Goal: Communication & Community: Answer question/provide support

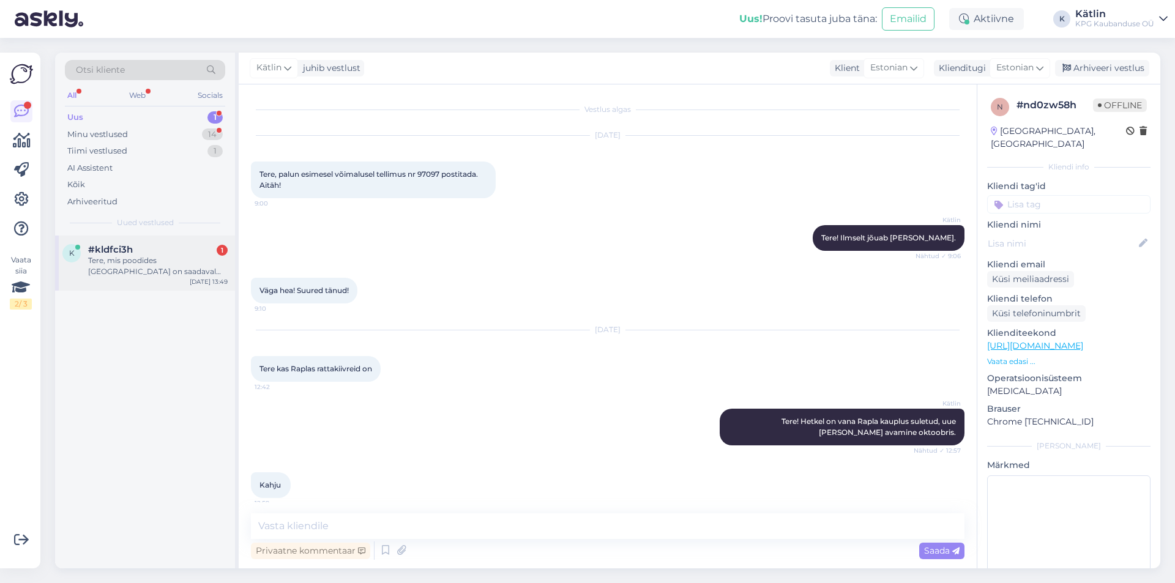
scroll to position [9, 0]
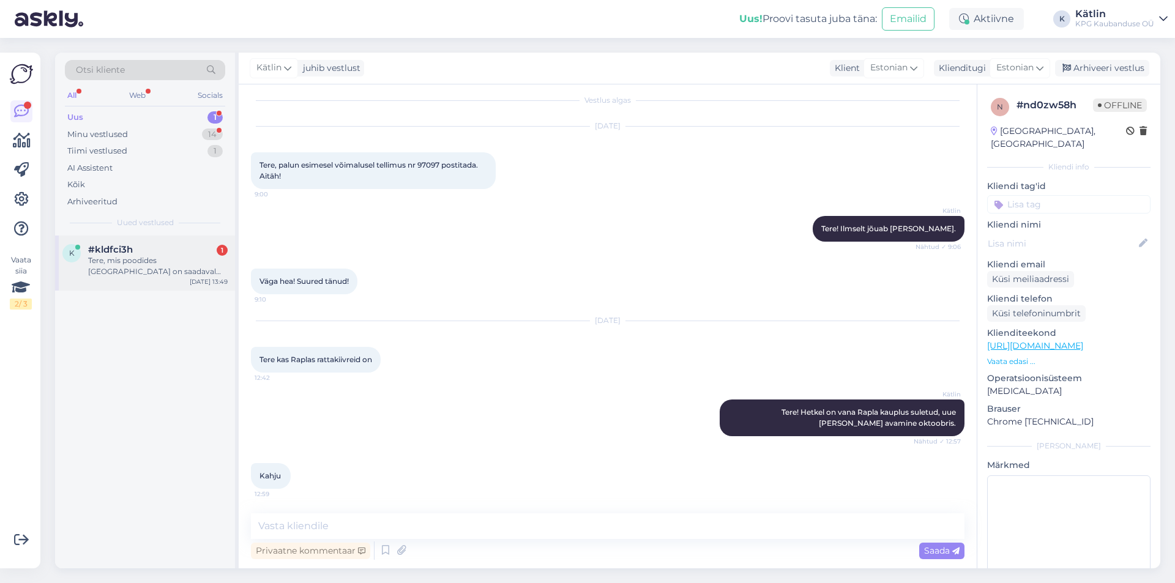
click at [157, 262] on div "Tere, mis poodides [GEOGRAPHIC_DATA] on saadaval see [URL][DOMAIN_NAME] kiiver." at bounding box center [158, 266] width 140 height 22
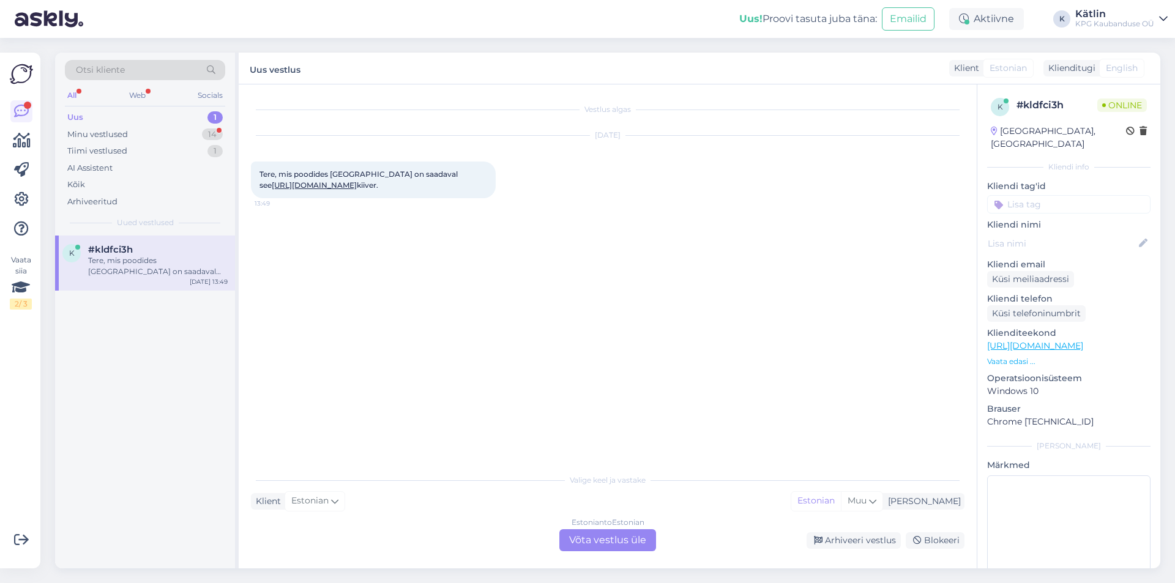
click at [350, 182] on link "[URL][DOMAIN_NAME]" at bounding box center [314, 185] width 85 height 9
drag, startPoint x: 604, startPoint y: 537, endPoint x: 601, endPoint y: 528, distance: 9.3
click at [604, 537] on div "Estonian to Estonian Võta vestlus üle" at bounding box center [608, 541] width 97 height 22
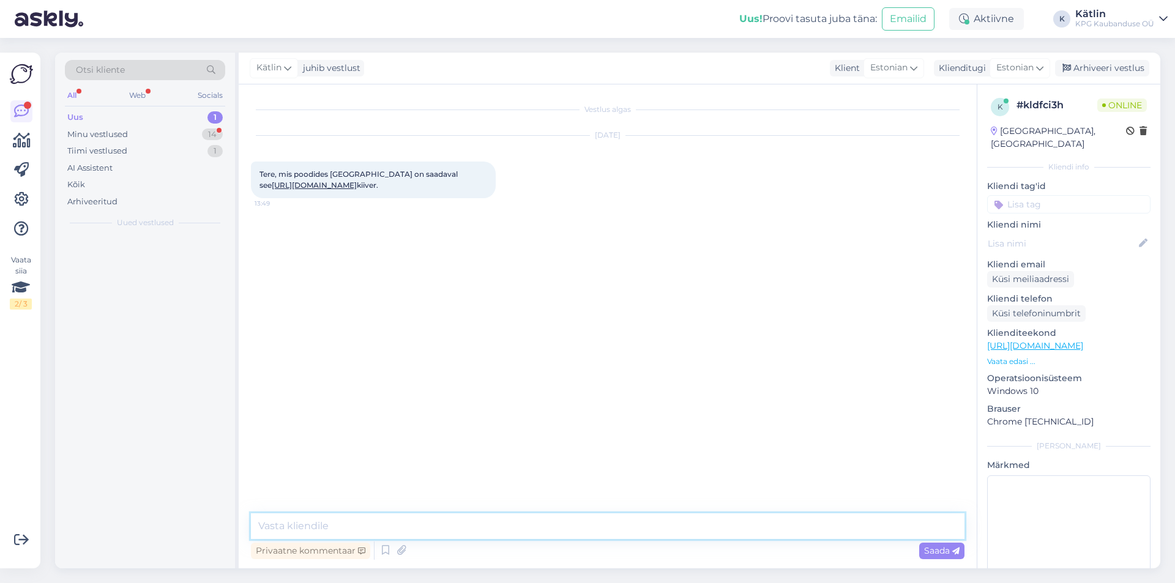
click at [598, 522] on textarea at bounding box center [608, 527] width 714 height 26
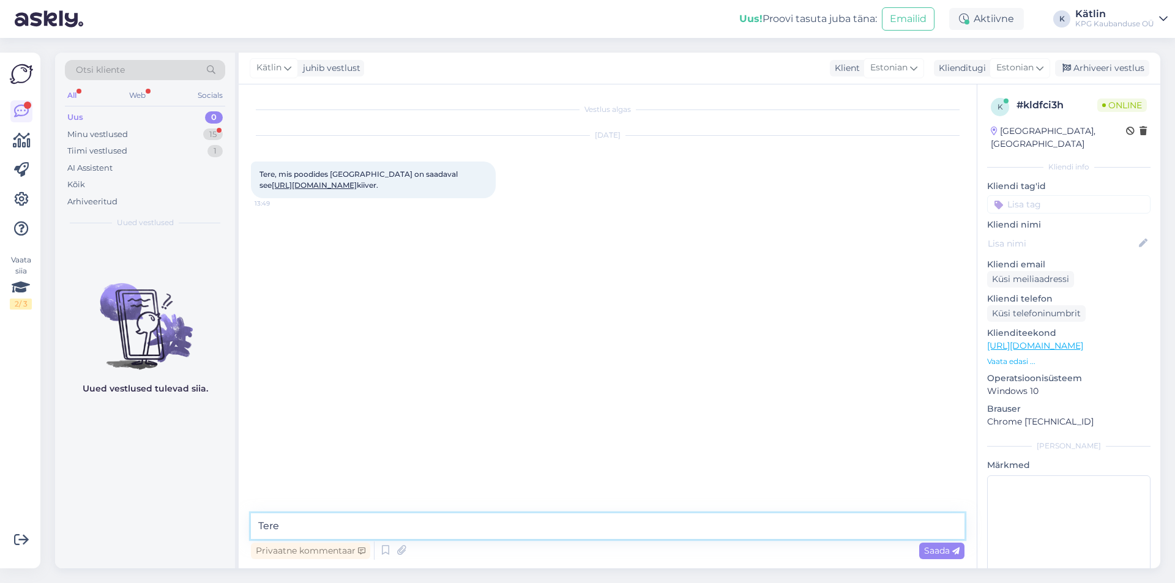
type textarea "Tere!"
type textarea "Peaks olema saadaval kõigis Tallinna Magaziinides."
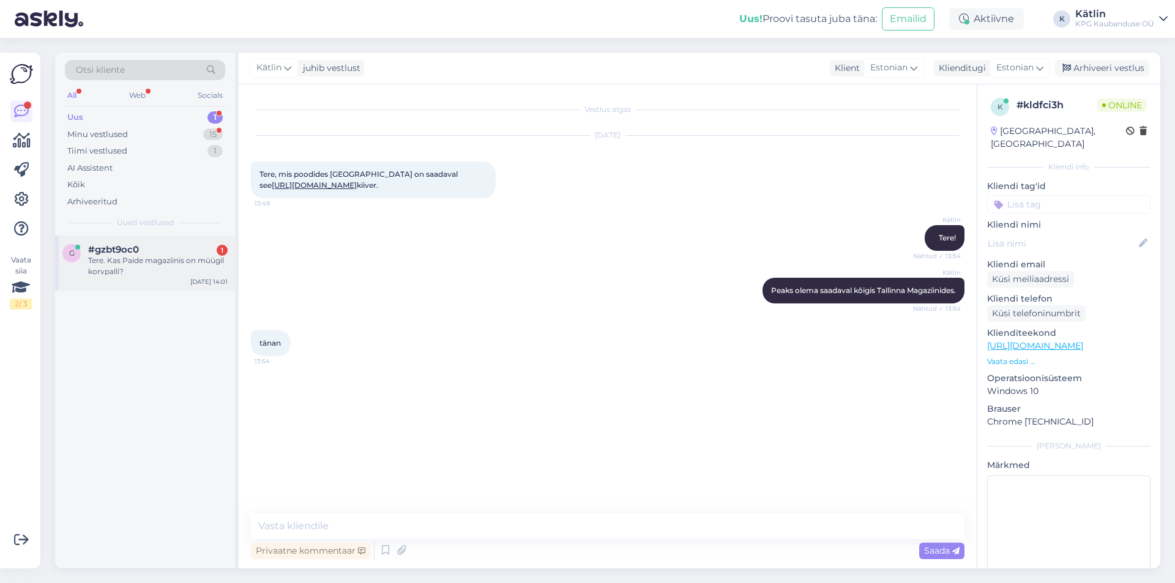
click at [104, 250] on span "#gzbt9oc0" at bounding box center [113, 249] width 51 height 11
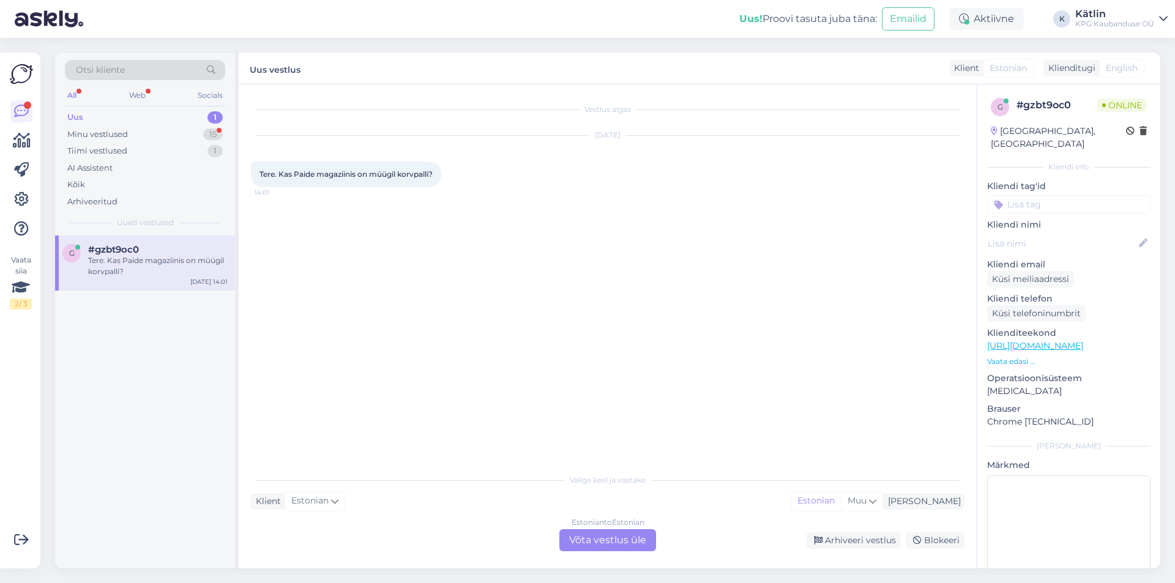
click at [586, 539] on div "Estonian to Estonian Võta vestlus üle" at bounding box center [608, 541] width 97 height 22
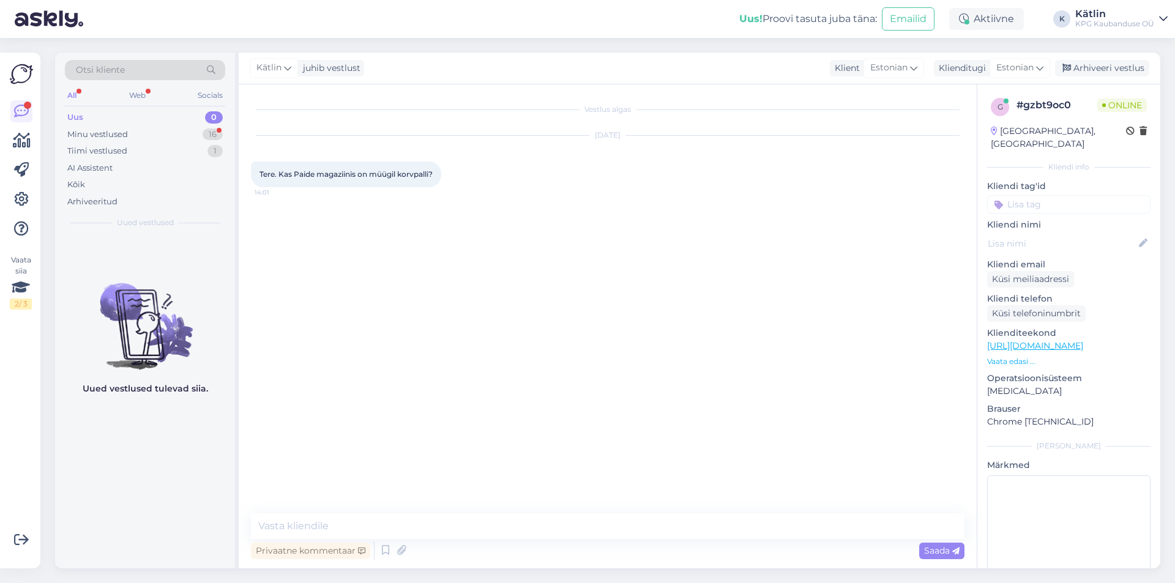
click at [1019, 340] on link "[URL][DOMAIN_NAME]" at bounding box center [1035, 345] width 96 height 11
click at [490, 527] on textarea at bounding box center [608, 527] width 714 height 26
type textarea "Tere! Jah, peaks olema saadaval."
click at [305, 527] on textarea at bounding box center [608, 527] width 714 height 26
click at [105, 130] on div "Minu vestlused" at bounding box center [97, 135] width 61 height 12
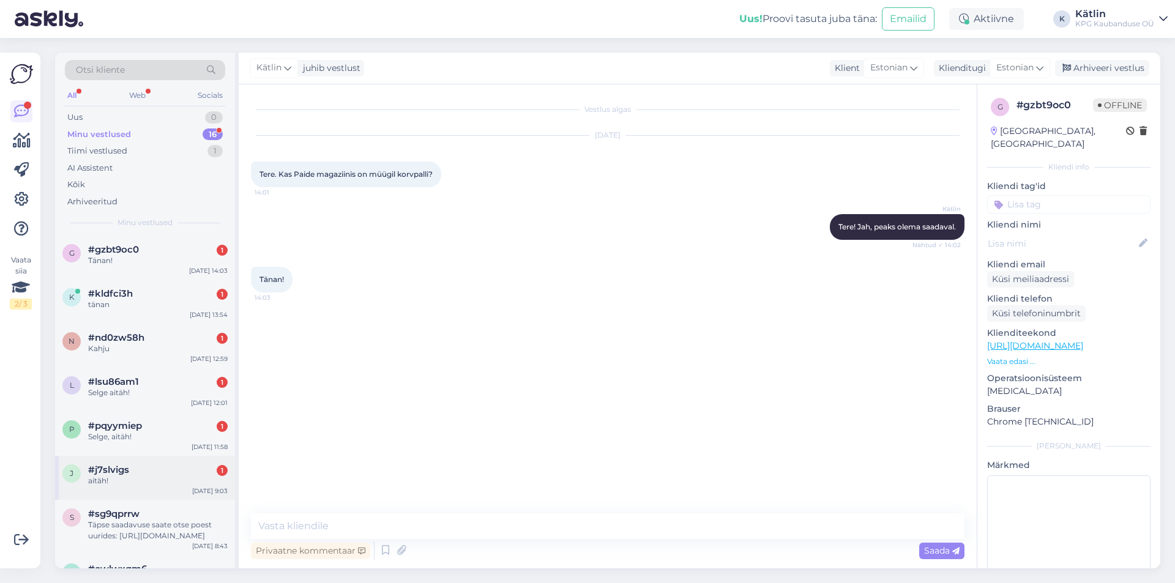
click at [161, 492] on div "j #j7slvigs 1 aitäh! [DATE] 9:03" at bounding box center [145, 478] width 180 height 44
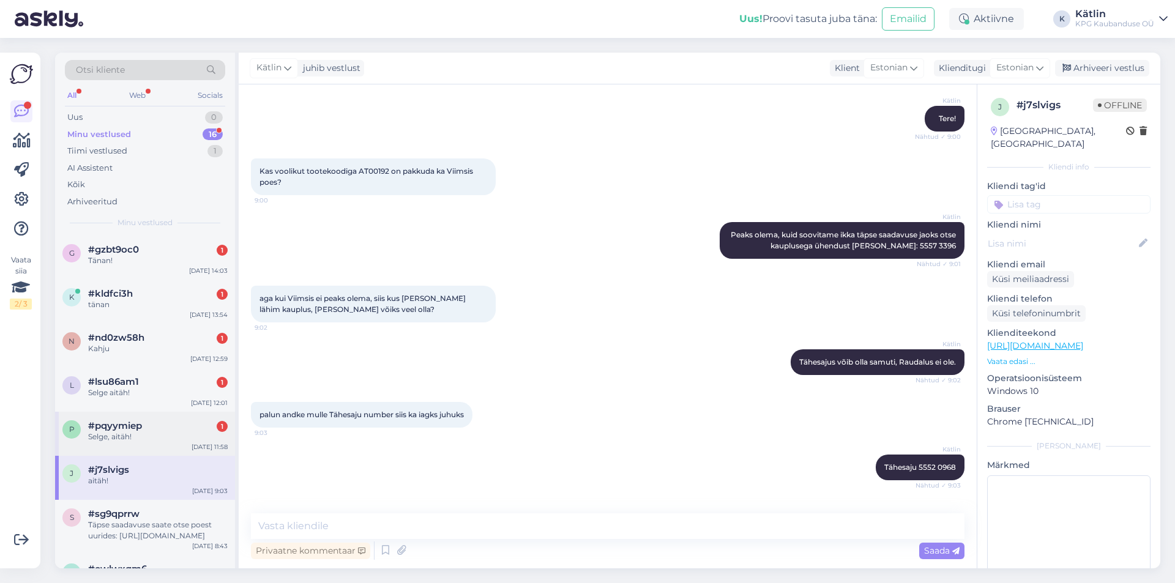
click at [140, 440] on div "Selge, aitäh!" at bounding box center [158, 437] width 140 height 11
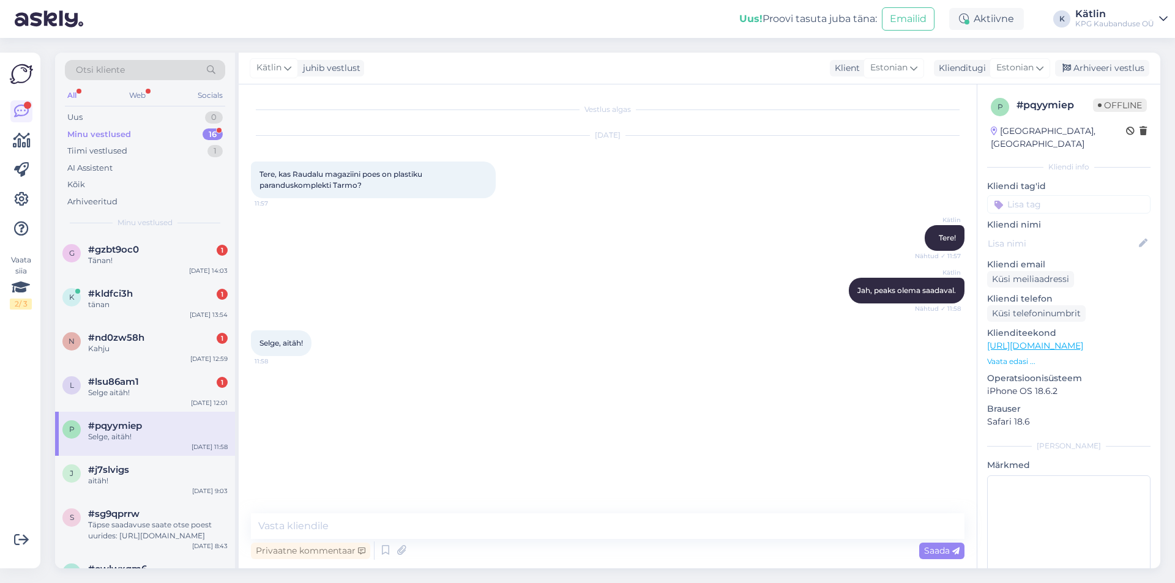
scroll to position [0, 0]
click at [132, 392] on div "Selge aitäh!" at bounding box center [158, 392] width 140 height 11
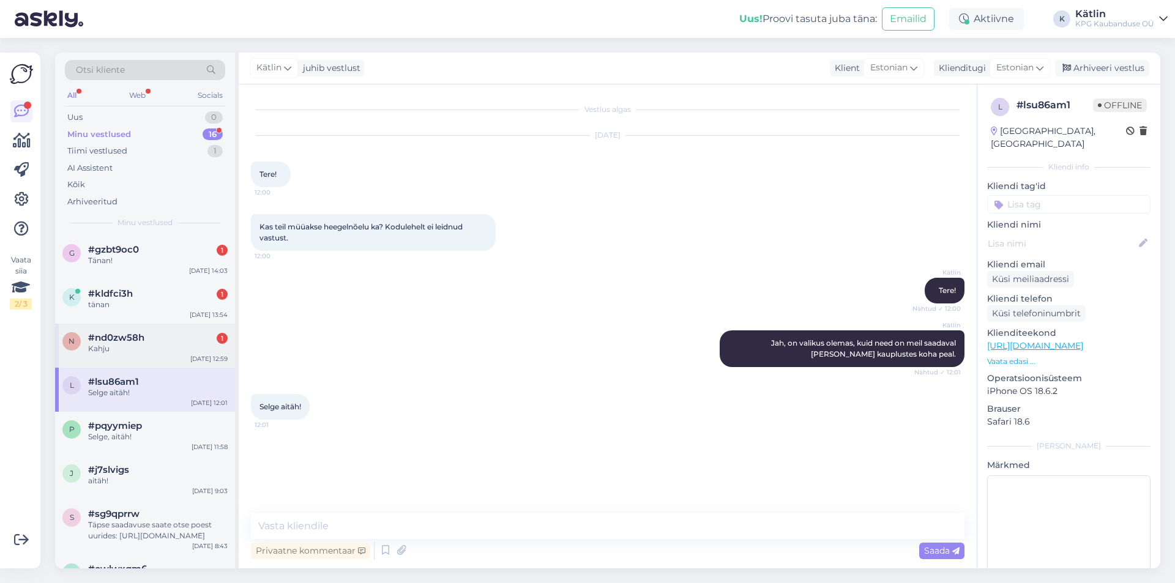
click at [129, 348] on div "Kahju" at bounding box center [158, 348] width 140 height 11
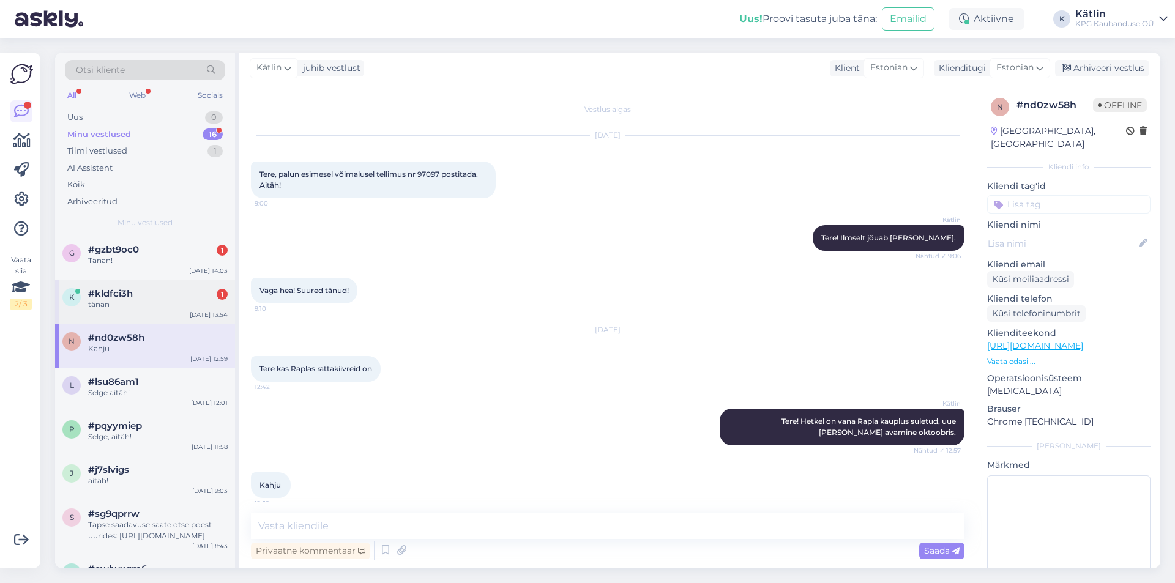
scroll to position [9, 0]
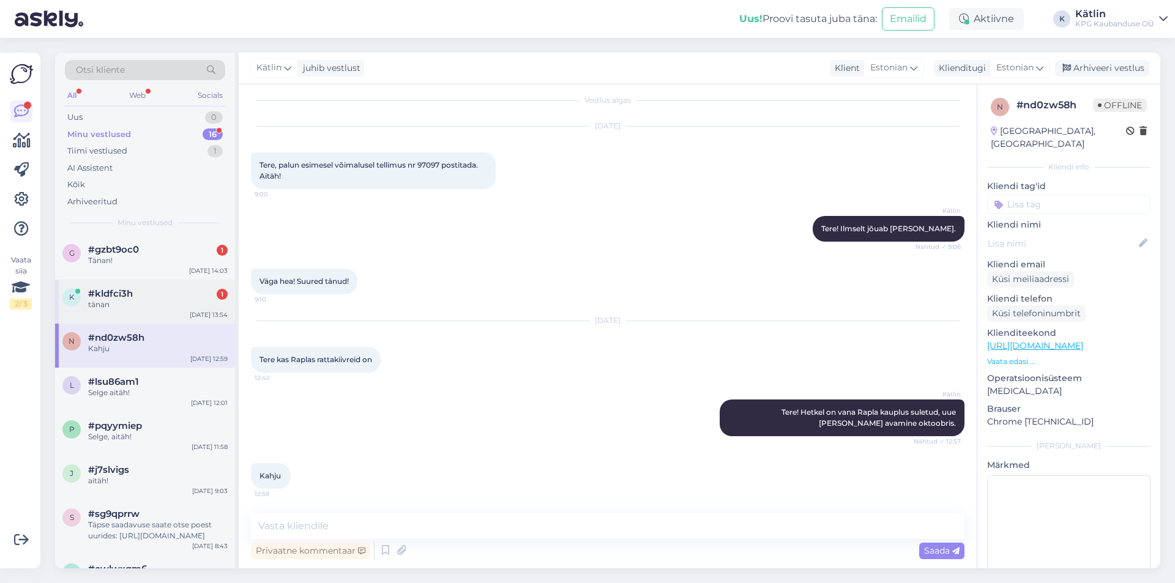
click at [127, 307] on div "tänan" at bounding box center [158, 304] width 140 height 11
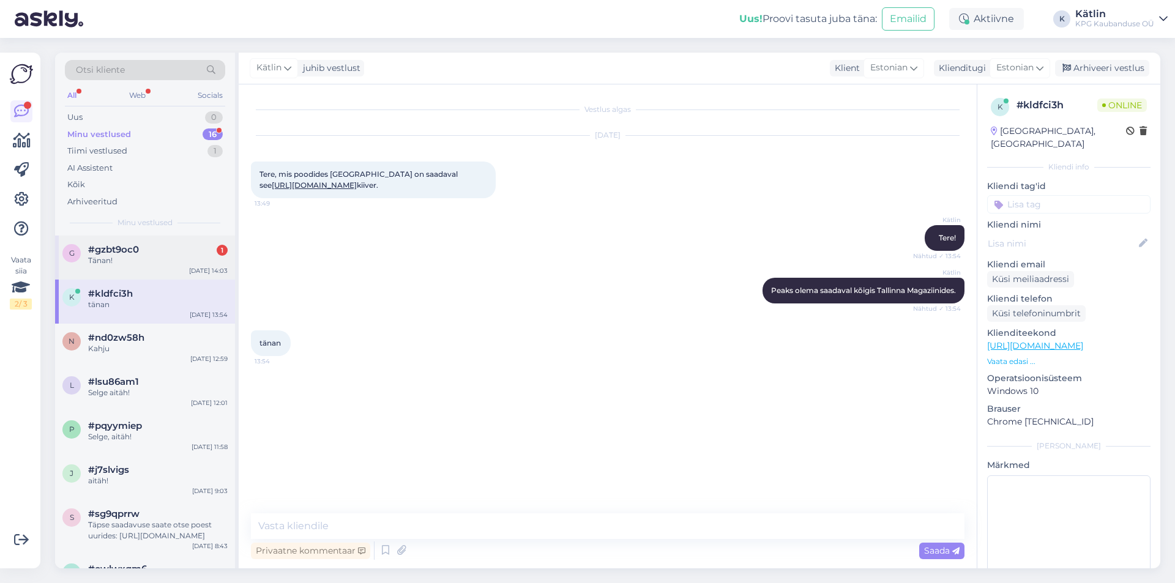
click at [124, 264] on div "Tänan!" at bounding box center [158, 260] width 140 height 11
